Goal: Transaction & Acquisition: Book appointment/travel/reservation

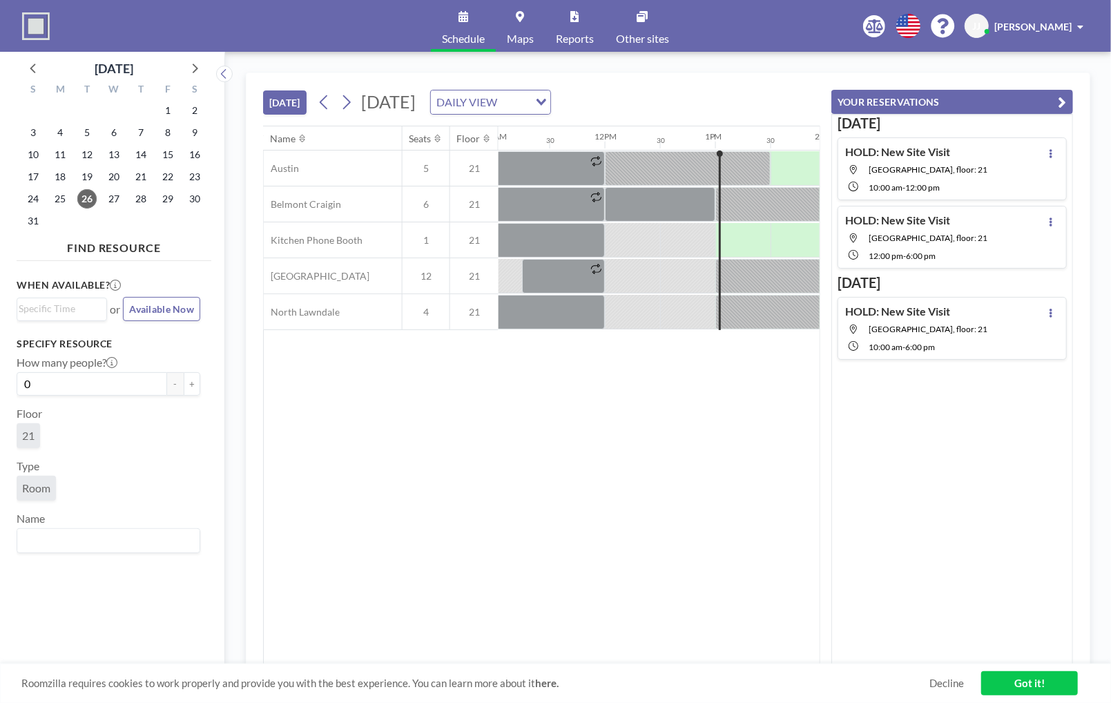
scroll to position [0, 1381]
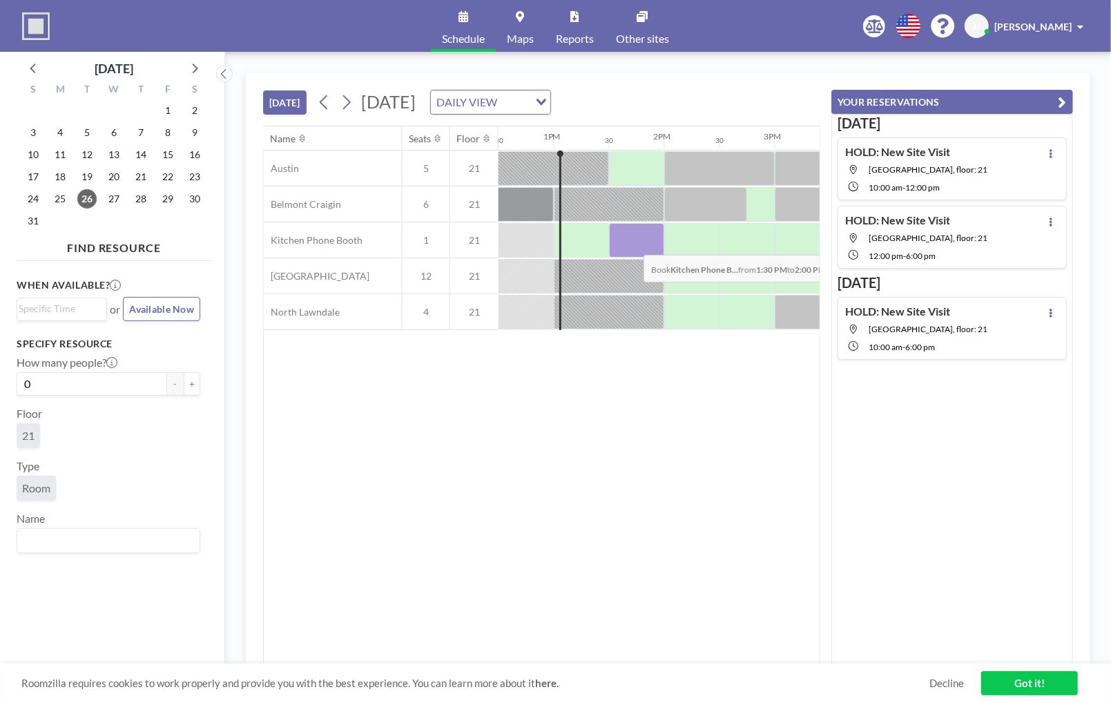
click at [633, 243] on div at bounding box center [636, 240] width 55 height 35
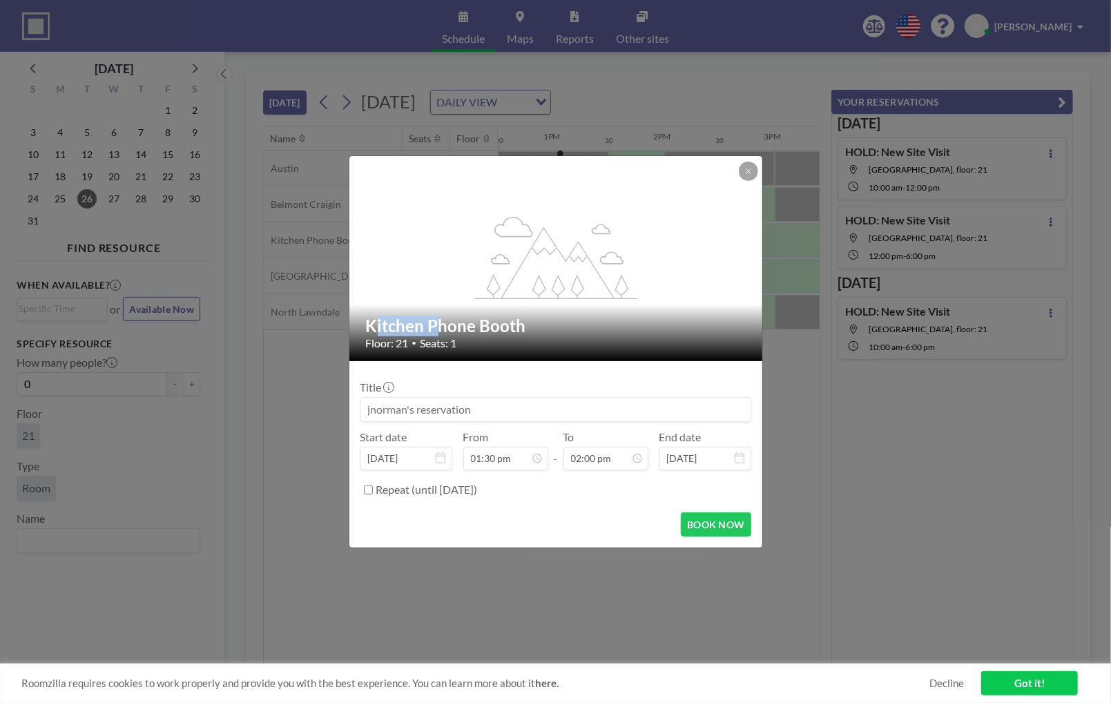
click at [633, 243] on icon "flex-grow: 1.2;" at bounding box center [557, 258] width 166 height 83
click at [752, 167] on button at bounding box center [748, 171] width 19 height 19
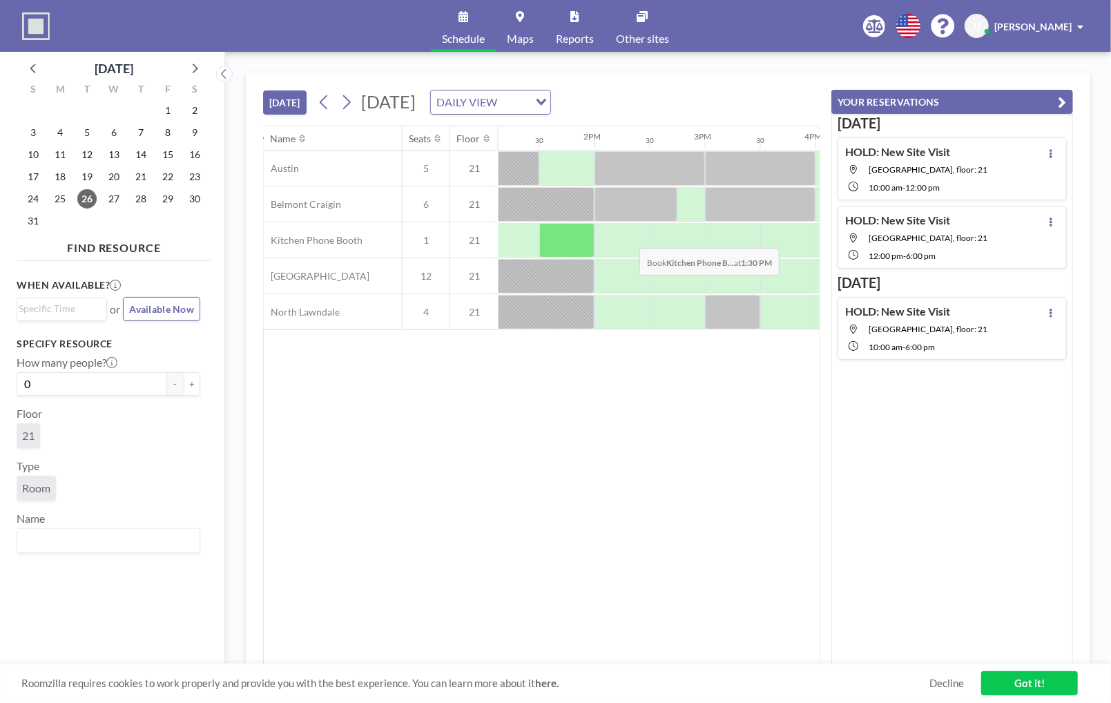
scroll to position [0, 1437]
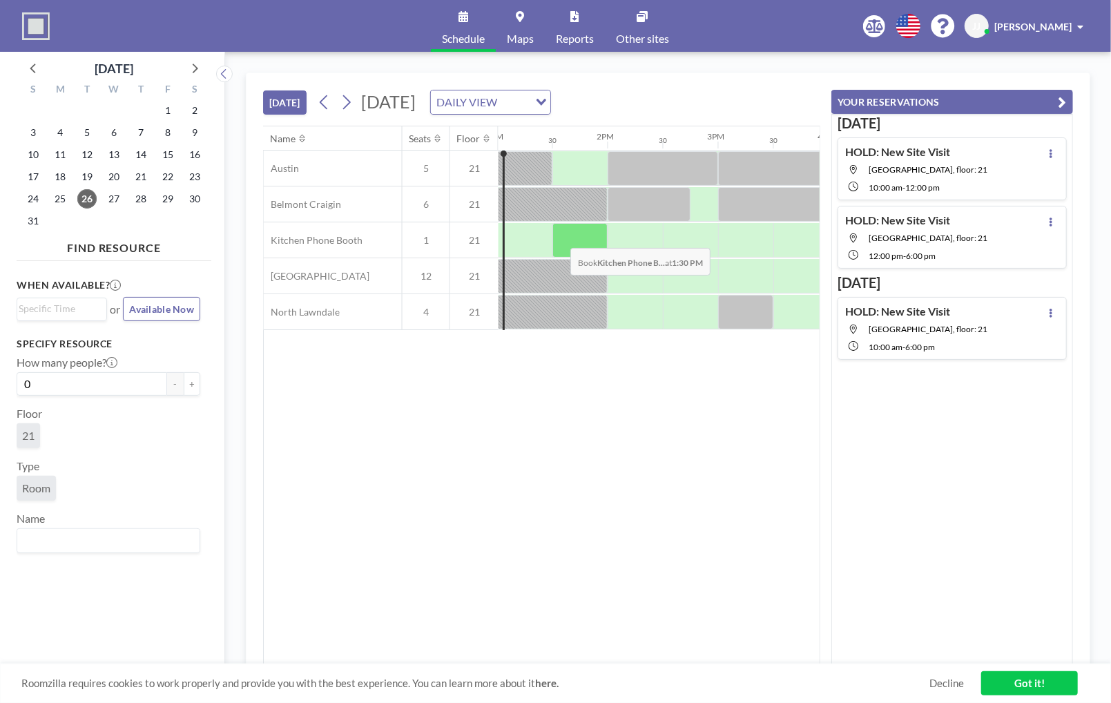
click at [560, 235] on div at bounding box center [579, 240] width 55 height 35
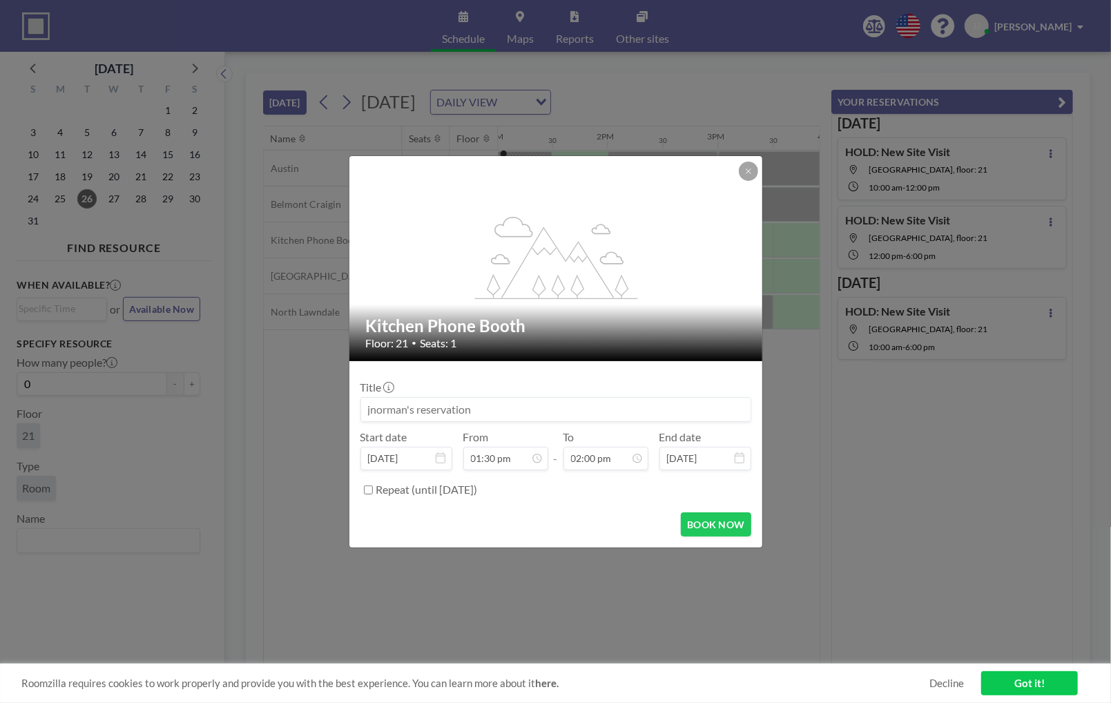
click at [458, 405] on input at bounding box center [555, 409] width 389 height 23
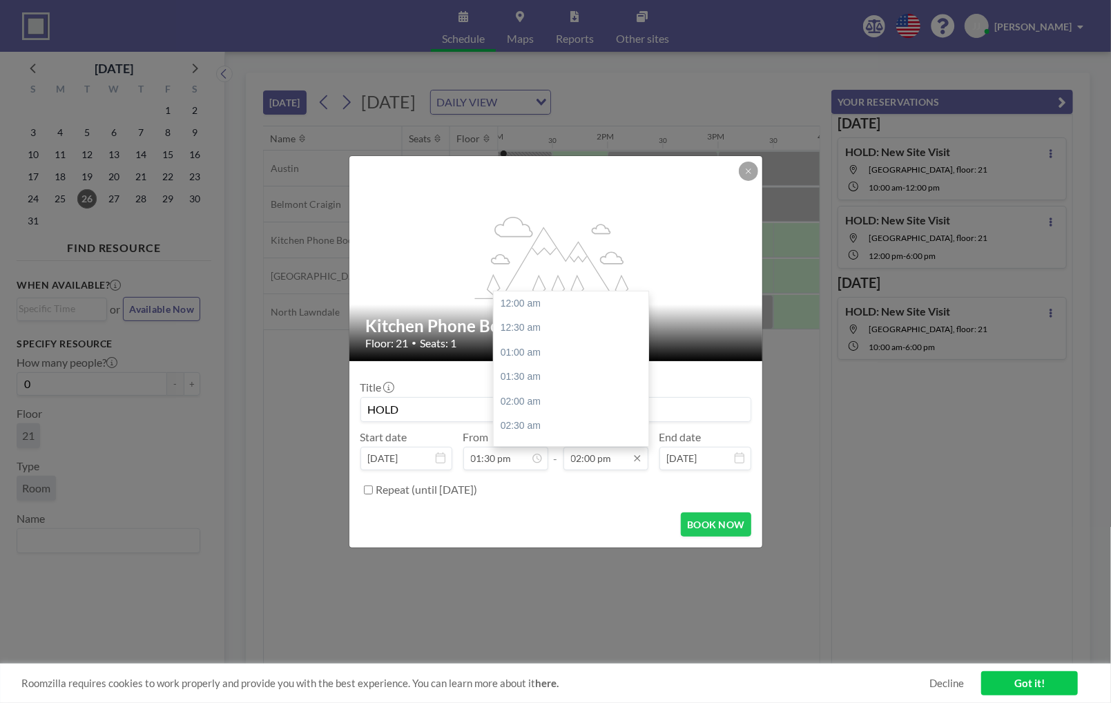
scroll to position [688, 0]
type input "HOLD"
click at [592, 462] on input "02:00 pm" at bounding box center [605, 458] width 85 height 23
click at [516, 355] on div "03:00 pm" at bounding box center [575, 352] width 162 height 25
type input "03:00 pm"
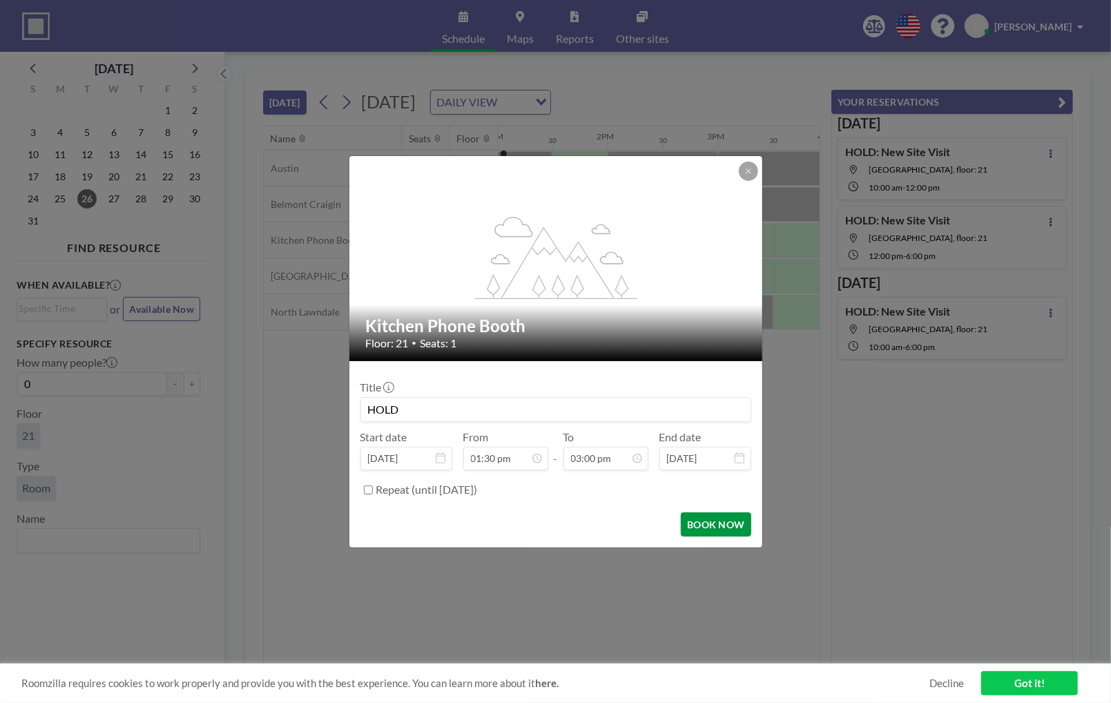
scroll to position [737, 0]
click at [704, 532] on button "BOOK NOW" at bounding box center [716, 524] width 70 height 24
